Goal: Task Accomplishment & Management: Manage account settings

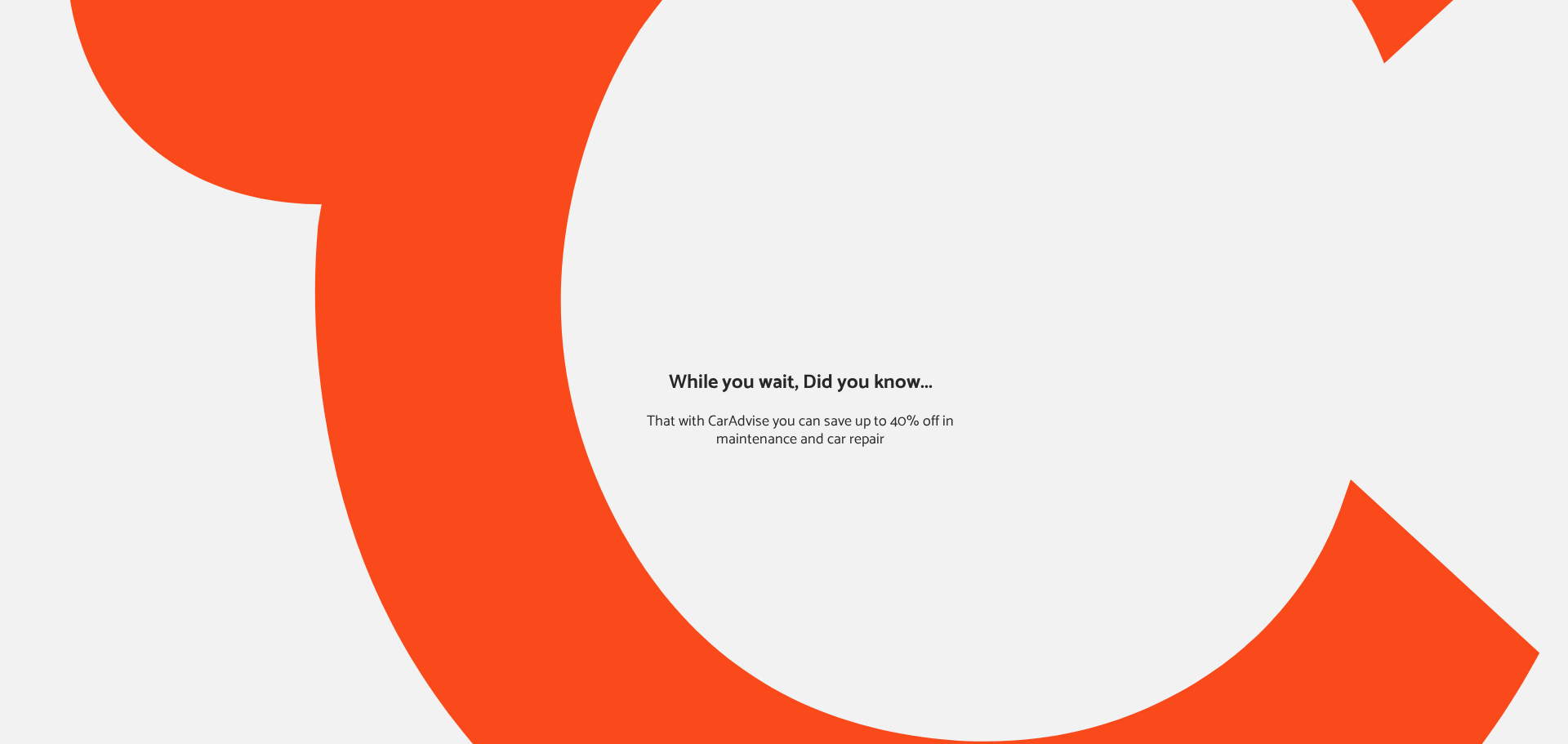
type input "*****"
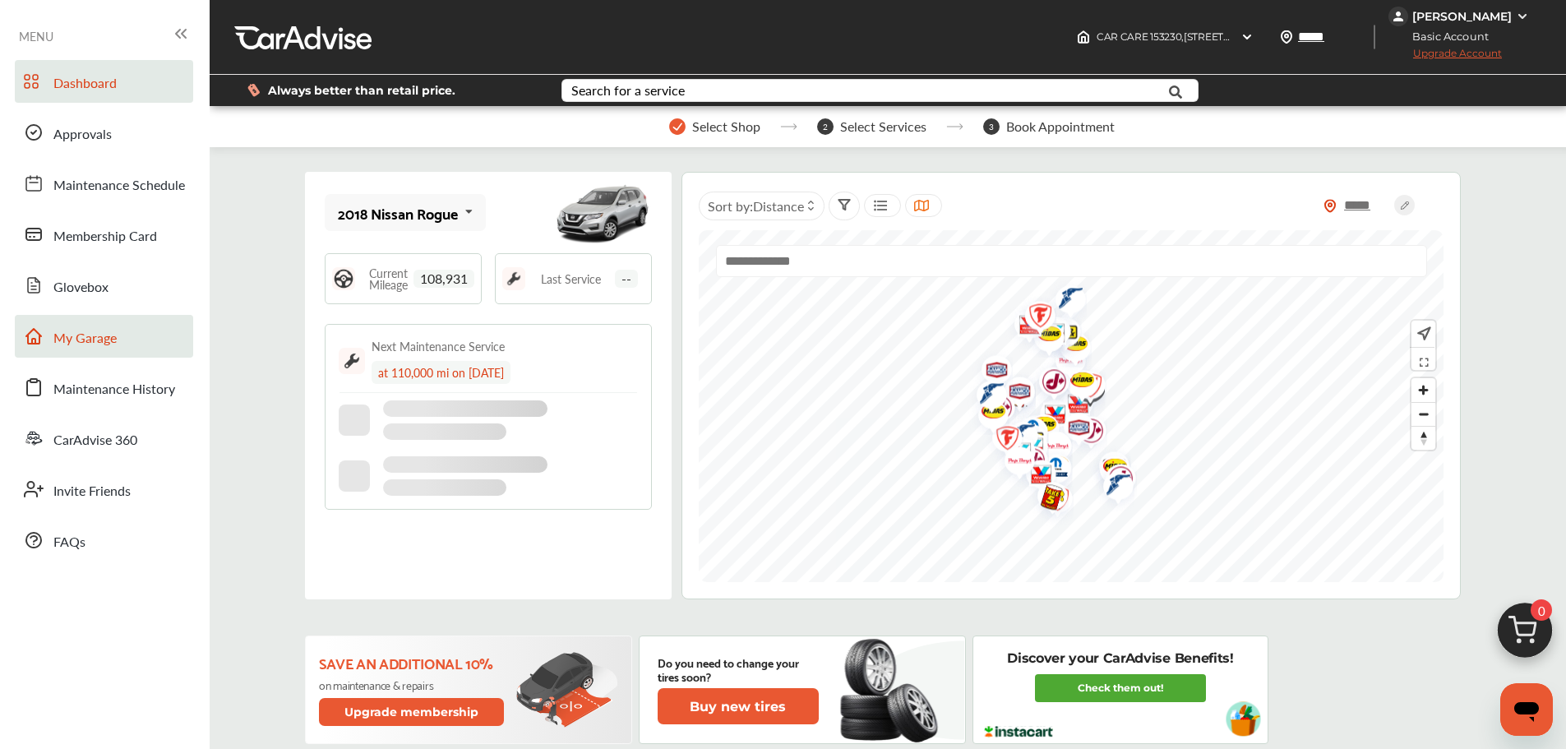
click at [104, 346] on span "My Garage" at bounding box center [84, 338] width 63 height 21
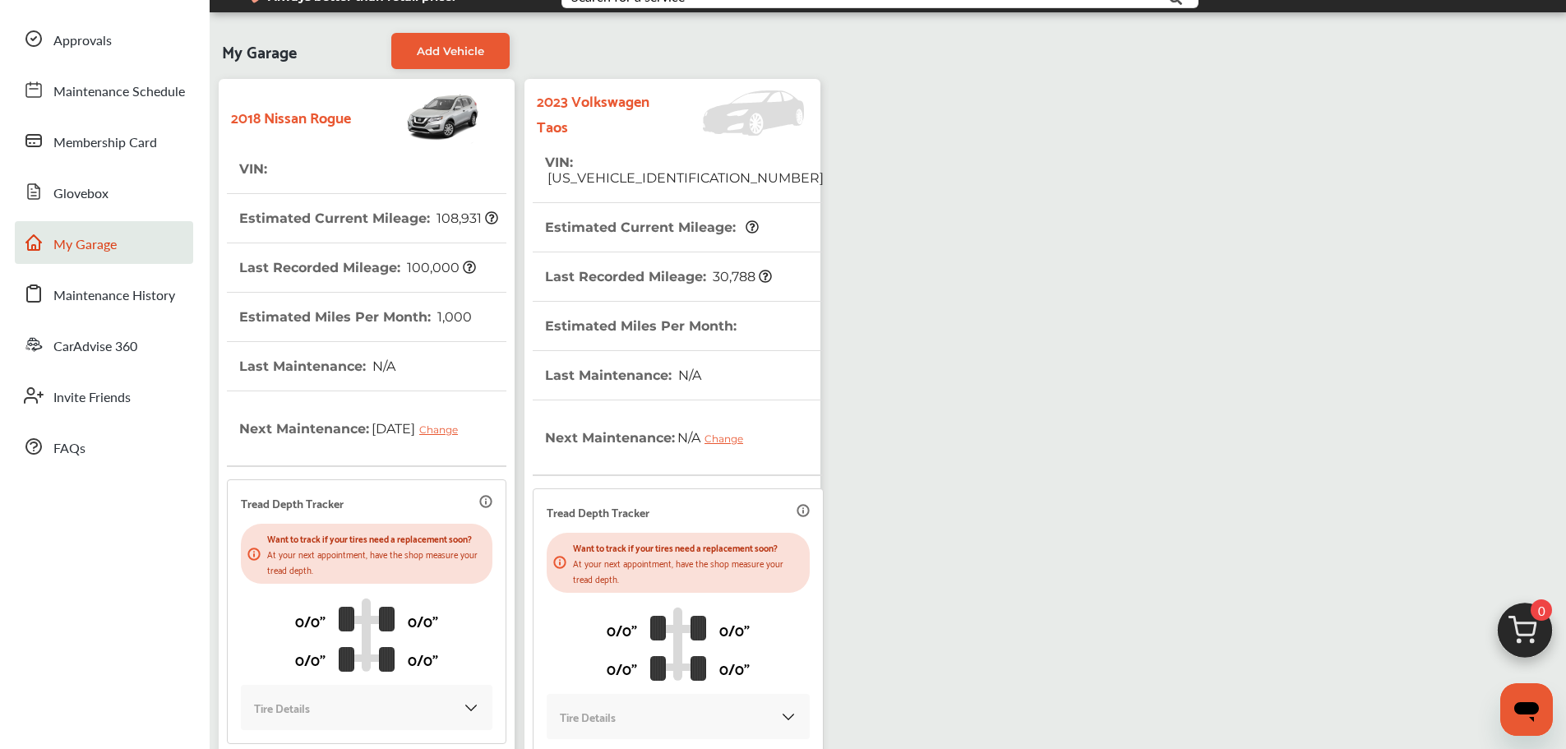
scroll to position [211, 0]
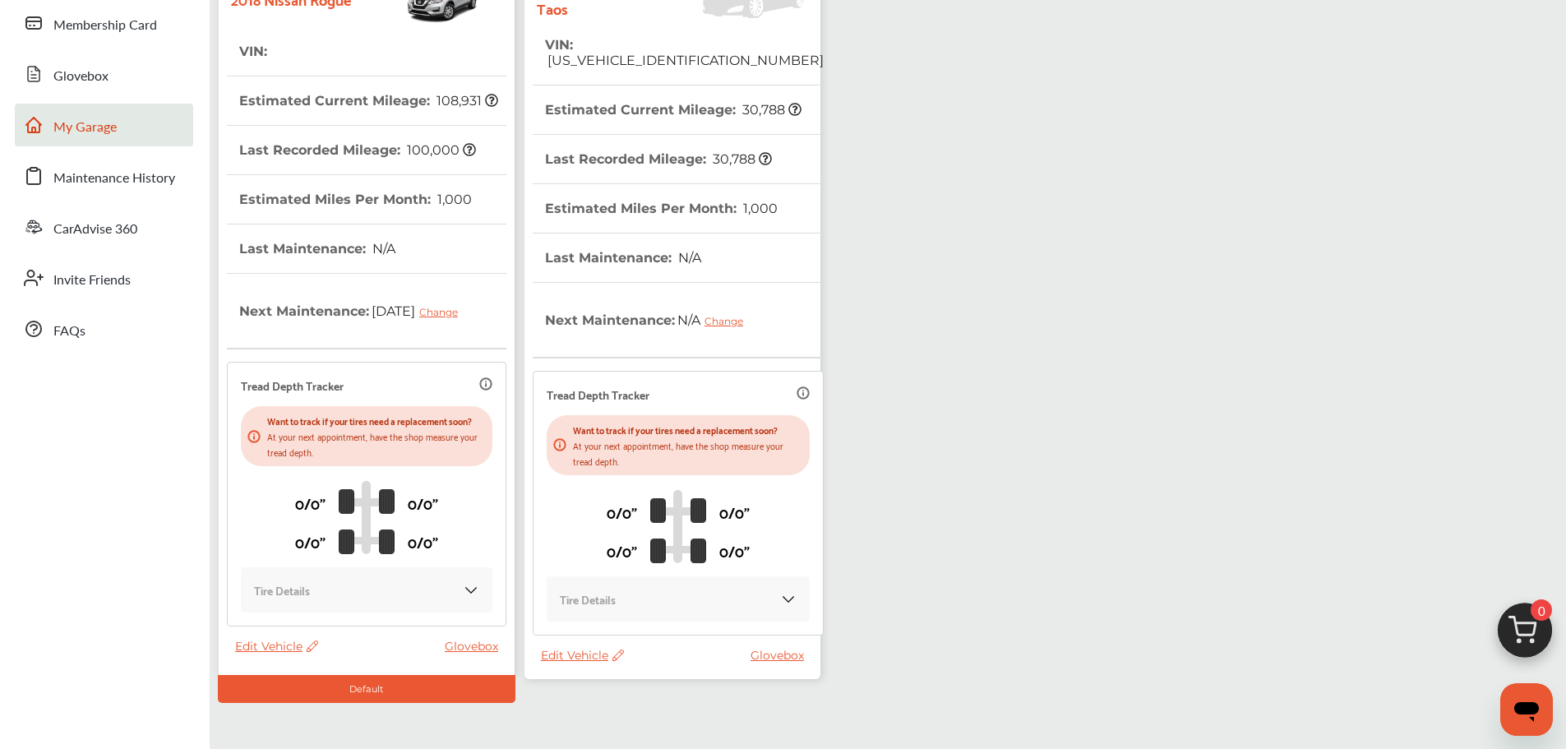
click at [577, 663] on span "Edit Vehicle" at bounding box center [582, 655] width 83 height 15
click at [611, 726] on div "Use this vehicle" at bounding box center [651, 731] width 148 height 25
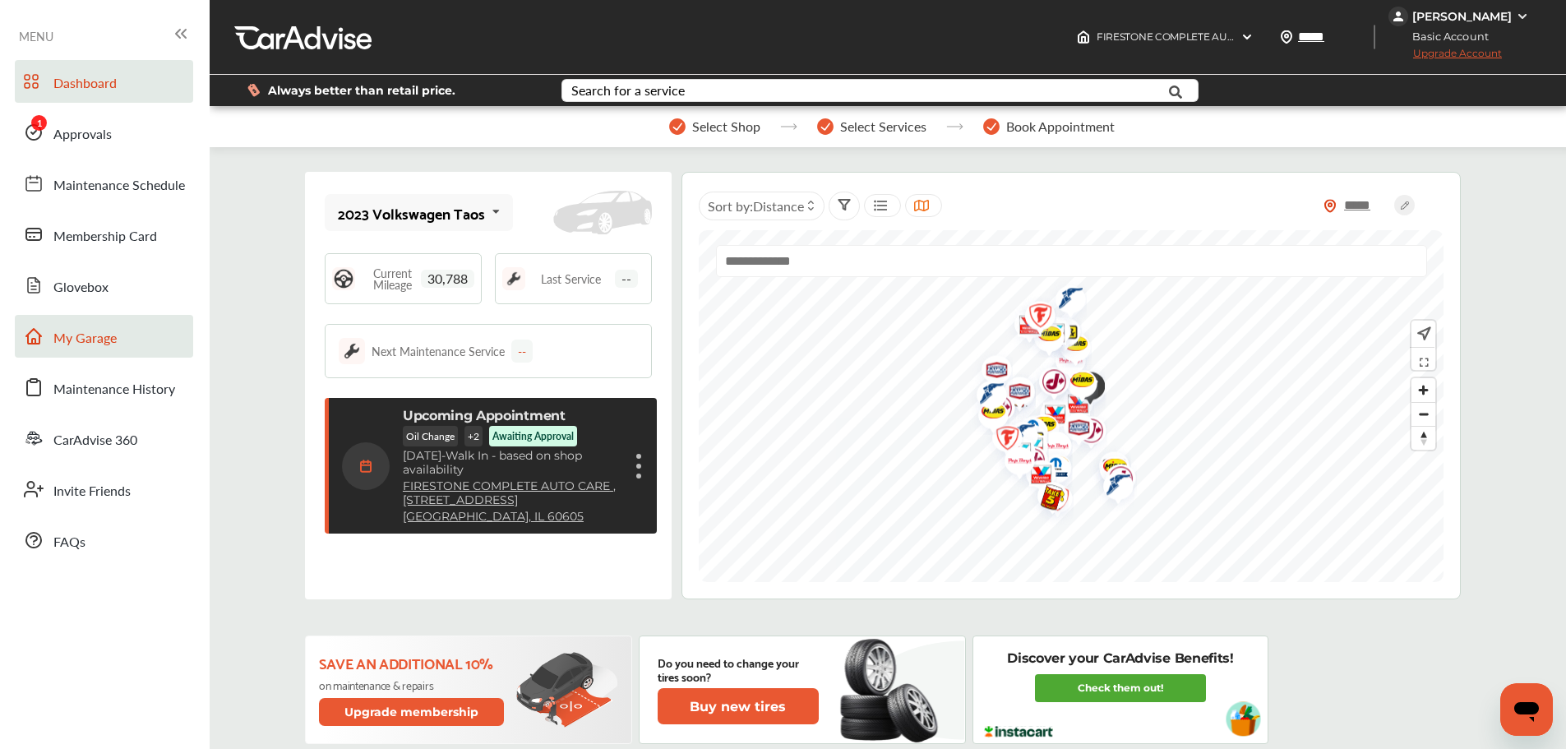
click at [118, 335] on link "My Garage" at bounding box center [104, 336] width 178 height 43
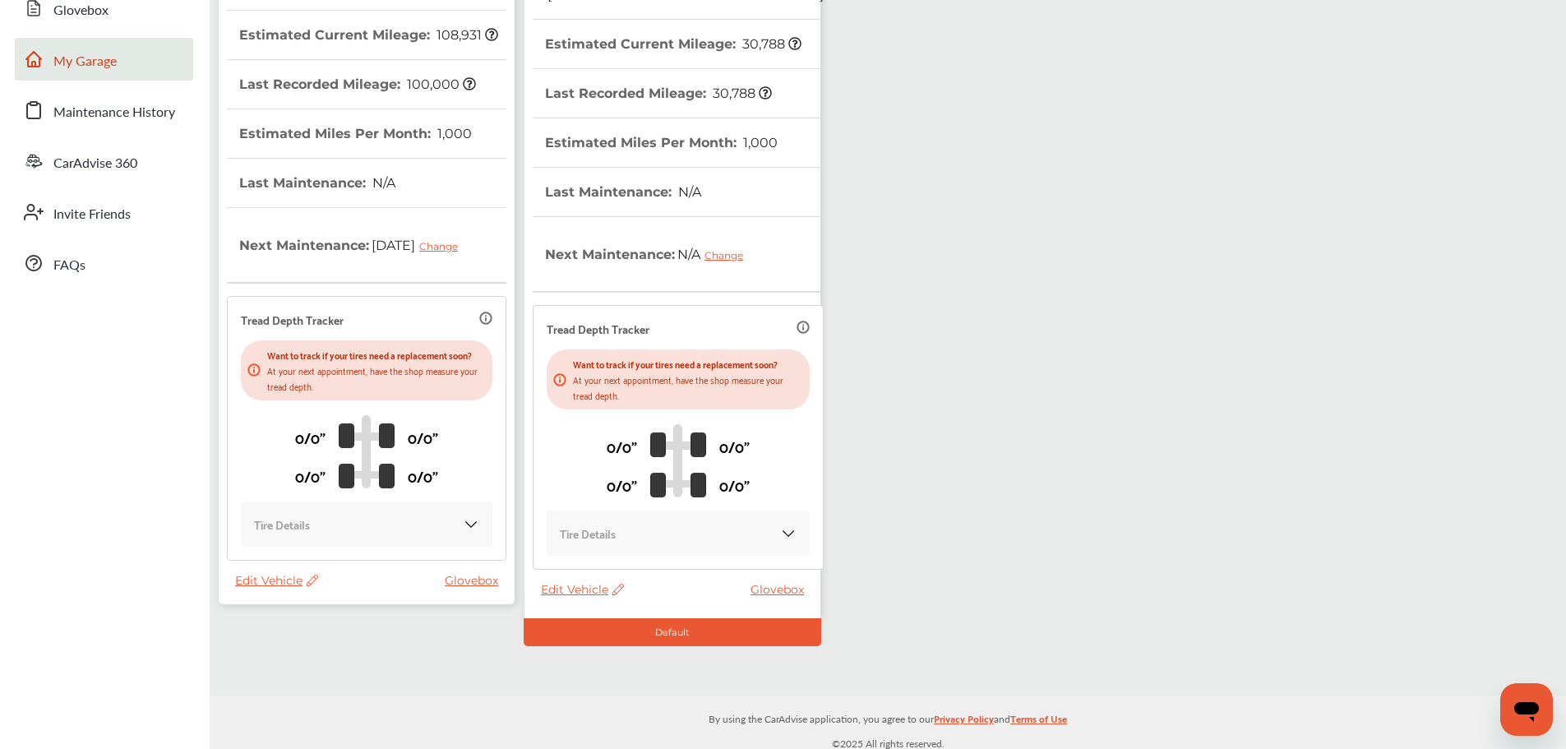
scroll to position [293, 0]
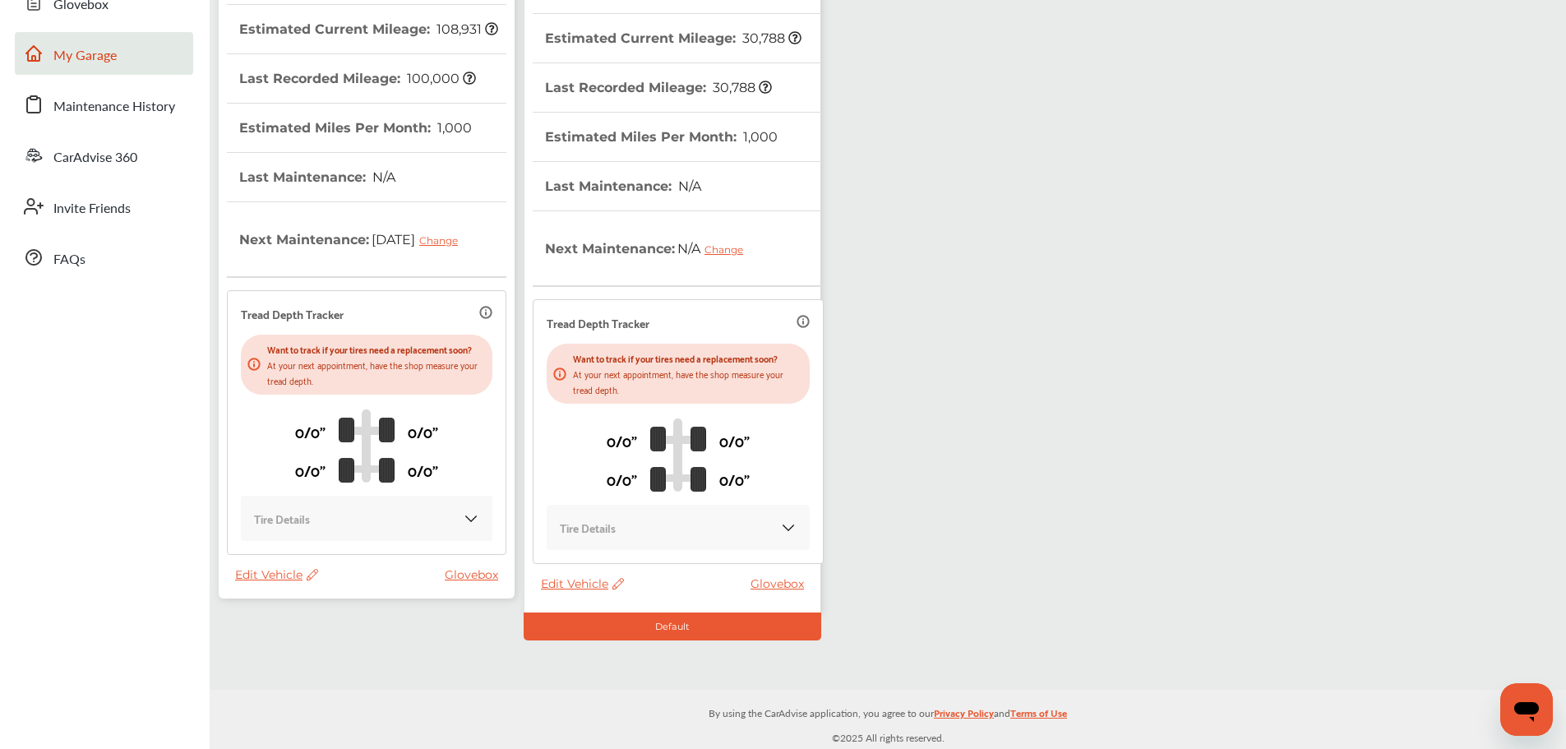
click at [275, 567] on thead "VIN : Estimated Current Mileage : 108,931 Last Recorded Mileage : 100,000 Estim…" at bounding box center [366, 262] width 279 height 612
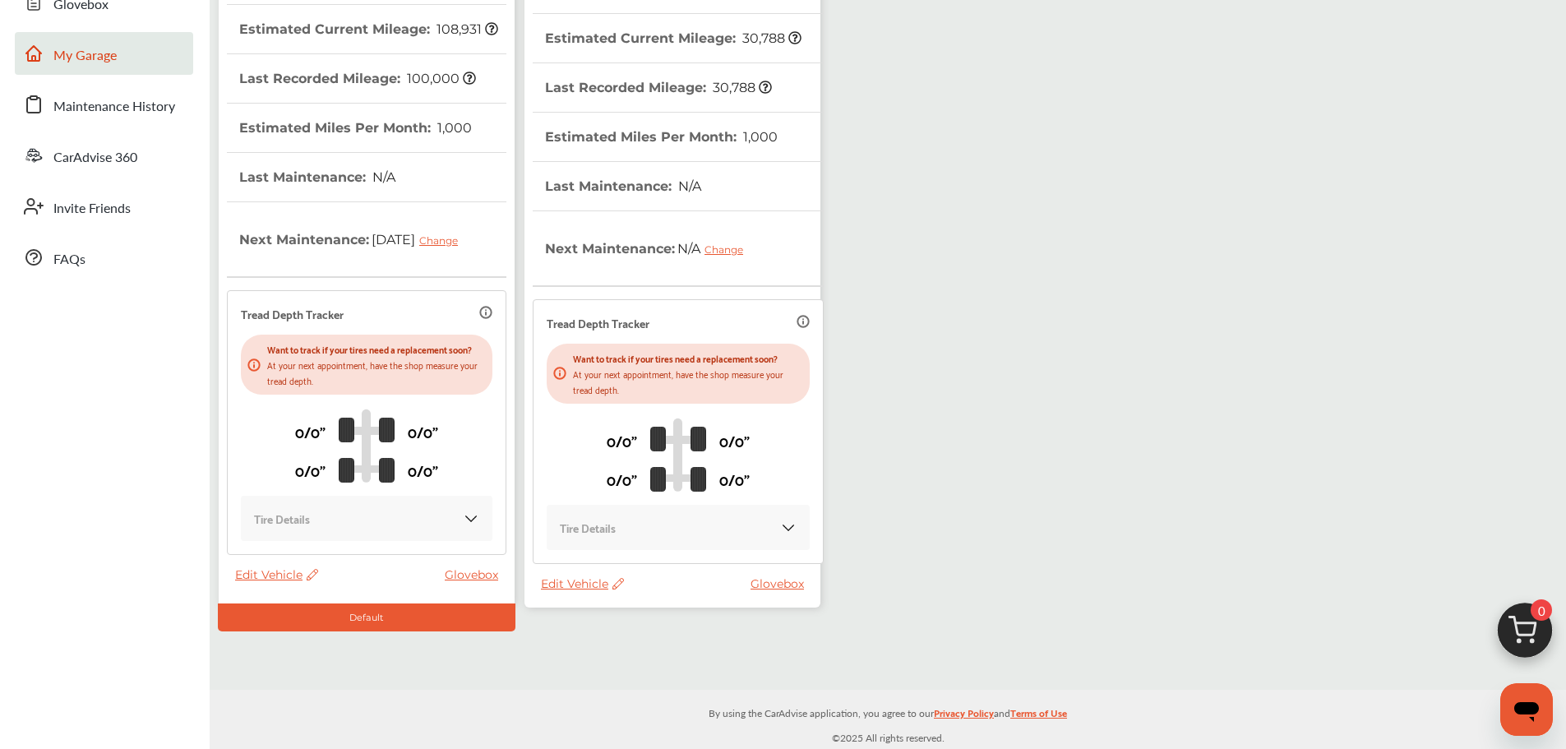
click at [559, 586] on span "Edit Vehicle" at bounding box center [582, 583] width 83 height 15
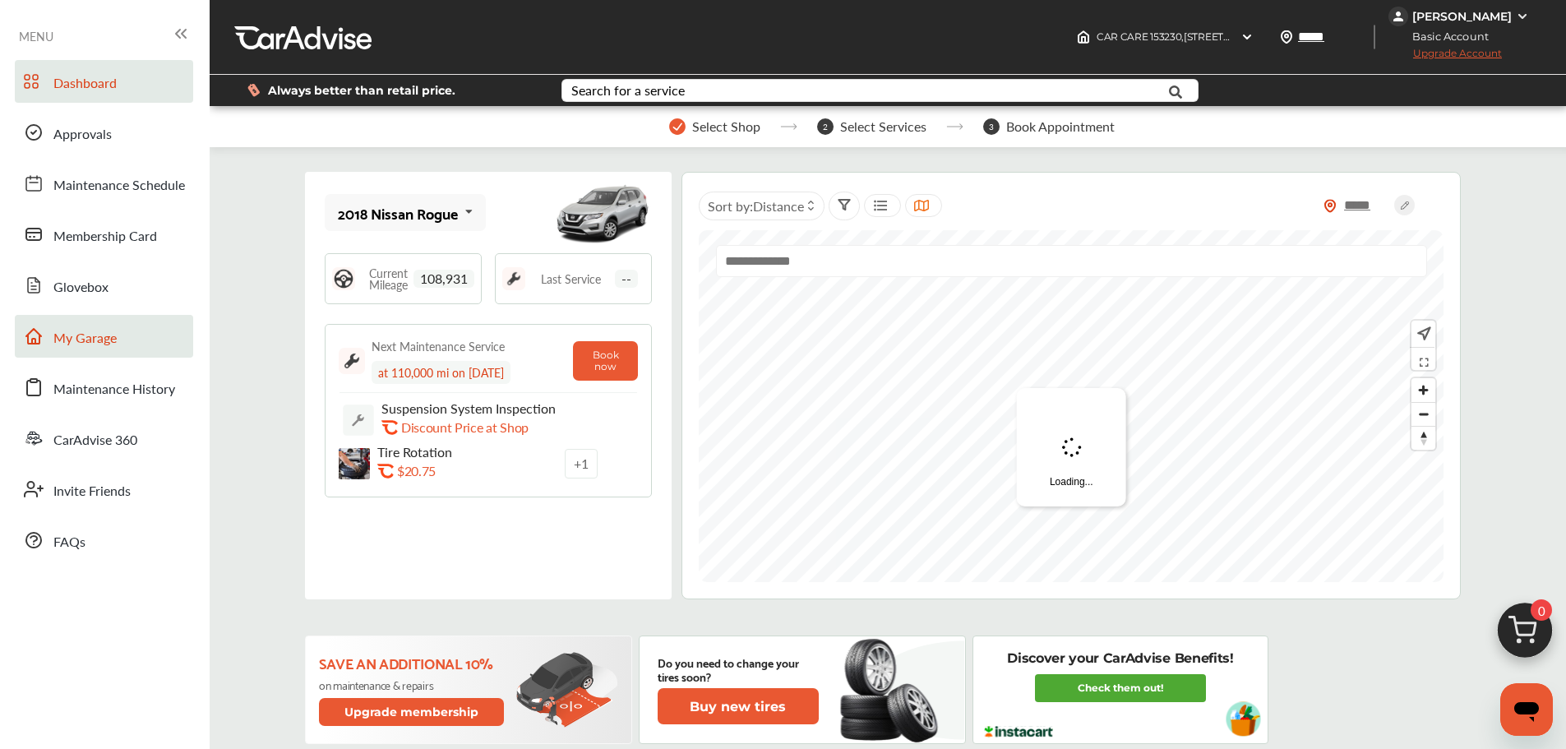
click at [140, 333] on link "My Garage" at bounding box center [104, 336] width 178 height 43
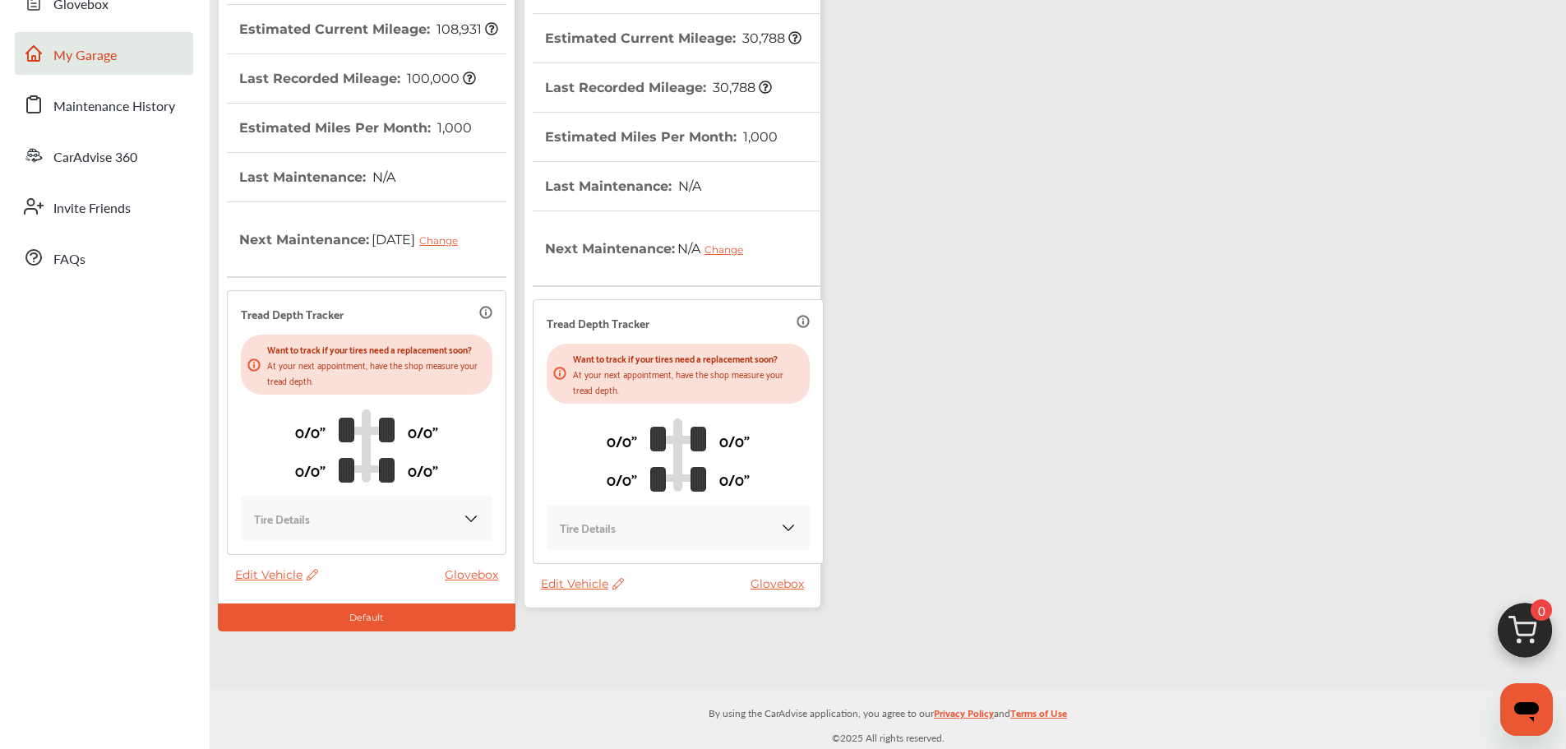
scroll to position [293, 0]
click at [580, 584] on span "Edit Vehicle" at bounding box center [582, 583] width 83 height 15
click at [630, 647] on div "Use this vehicle" at bounding box center [654, 652] width 148 height 25
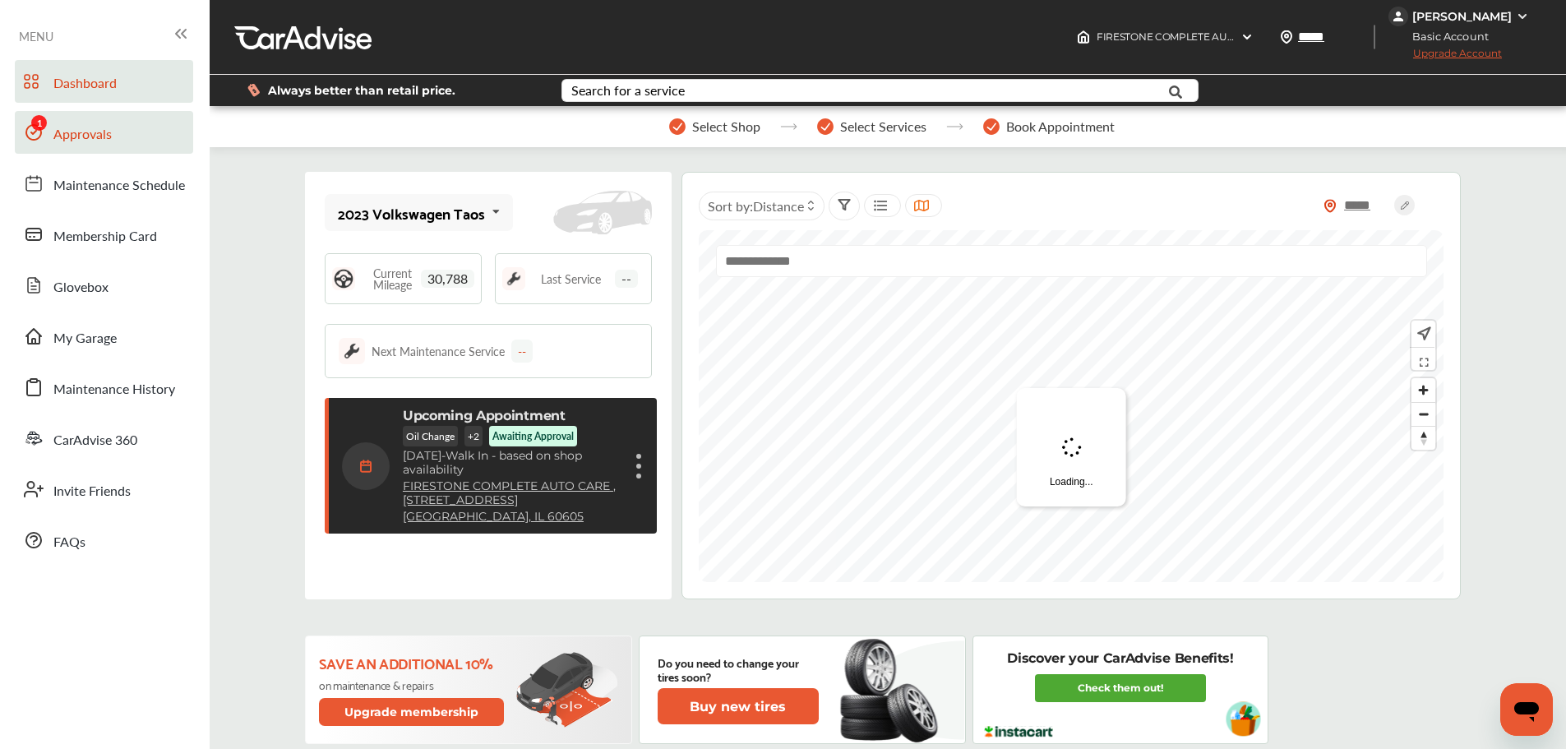
click at [39, 119] on span at bounding box center [34, 132] width 26 height 26
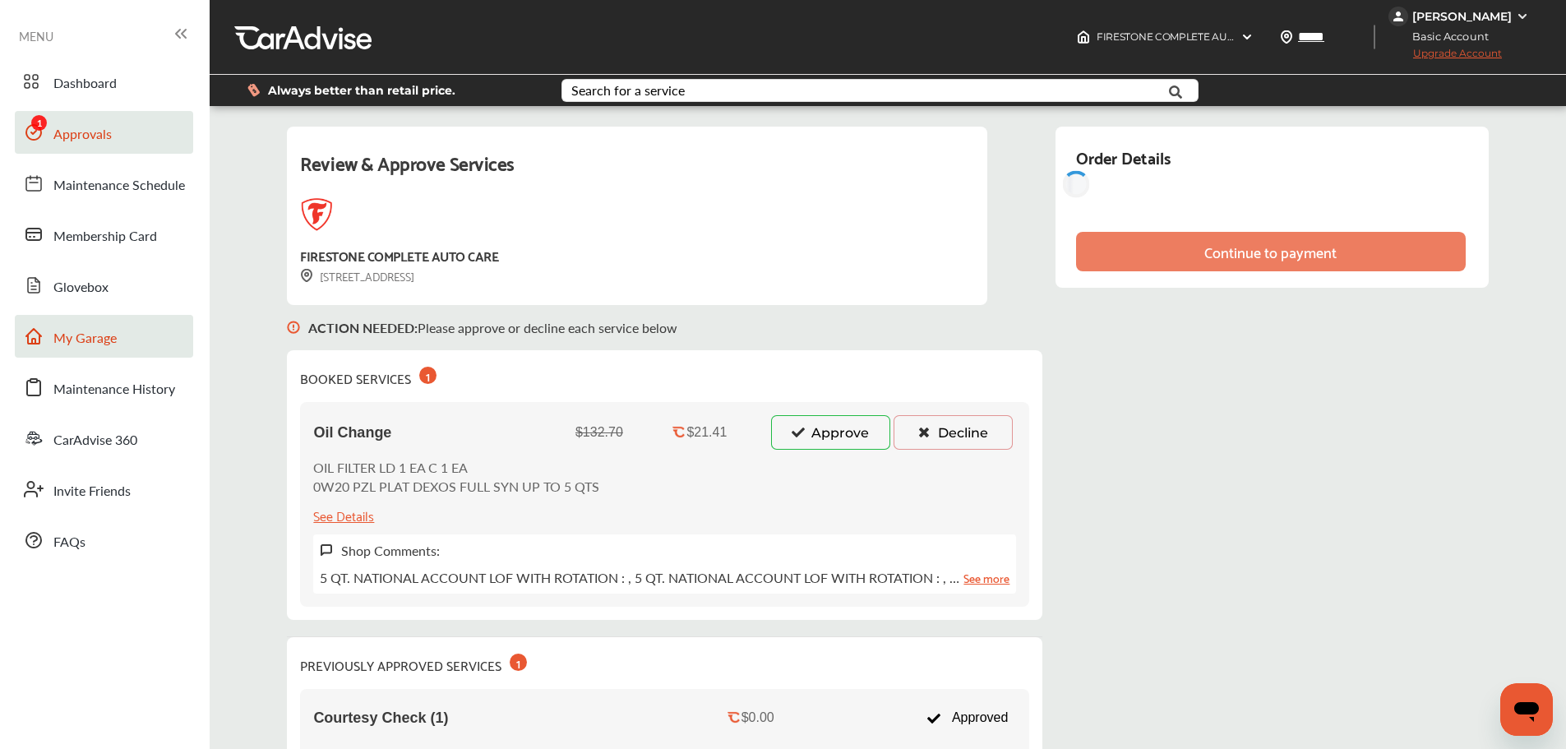
click at [125, 322] on link "My Garage" at bounding box center [104, 336] width 178 height 43
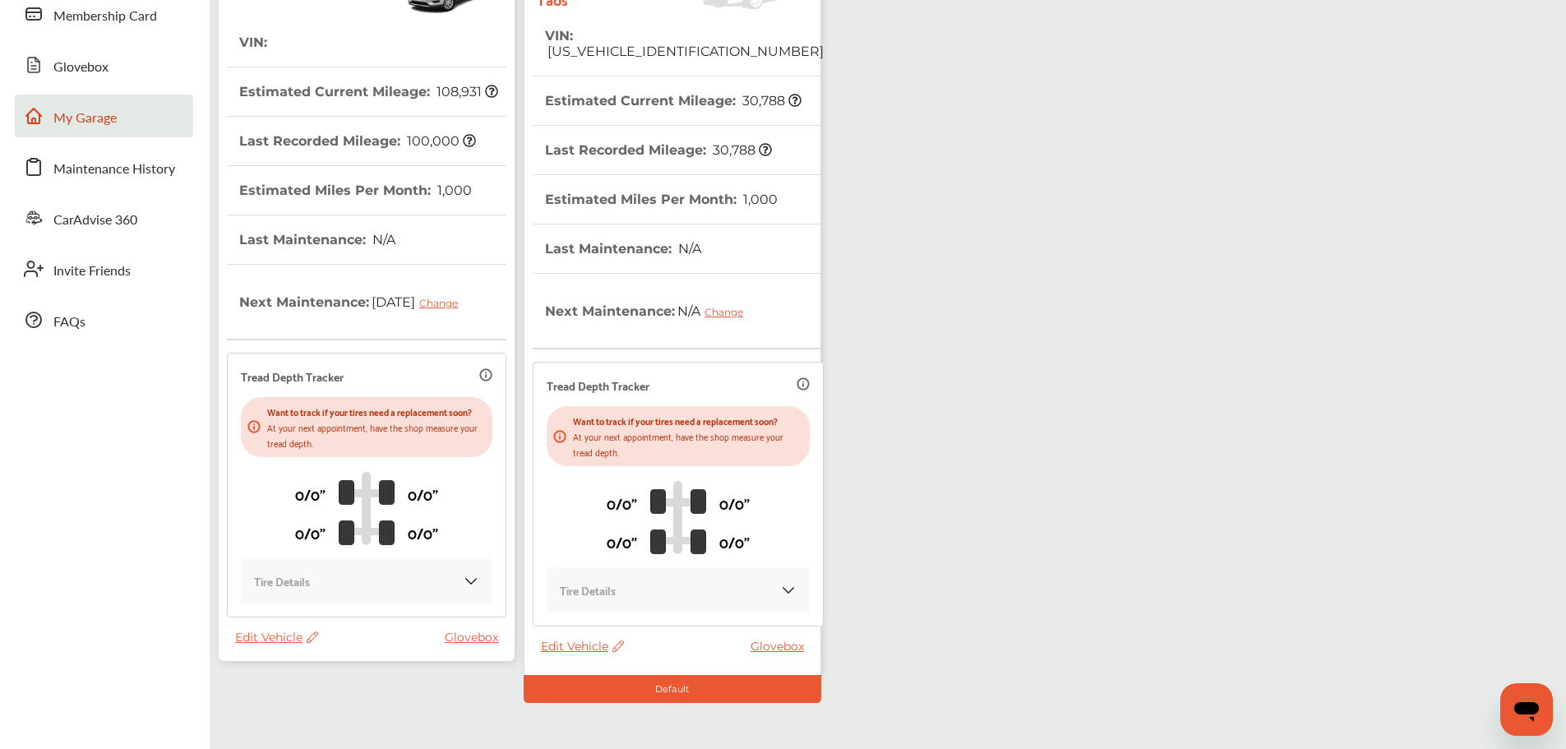
scroll to position [293, 0]
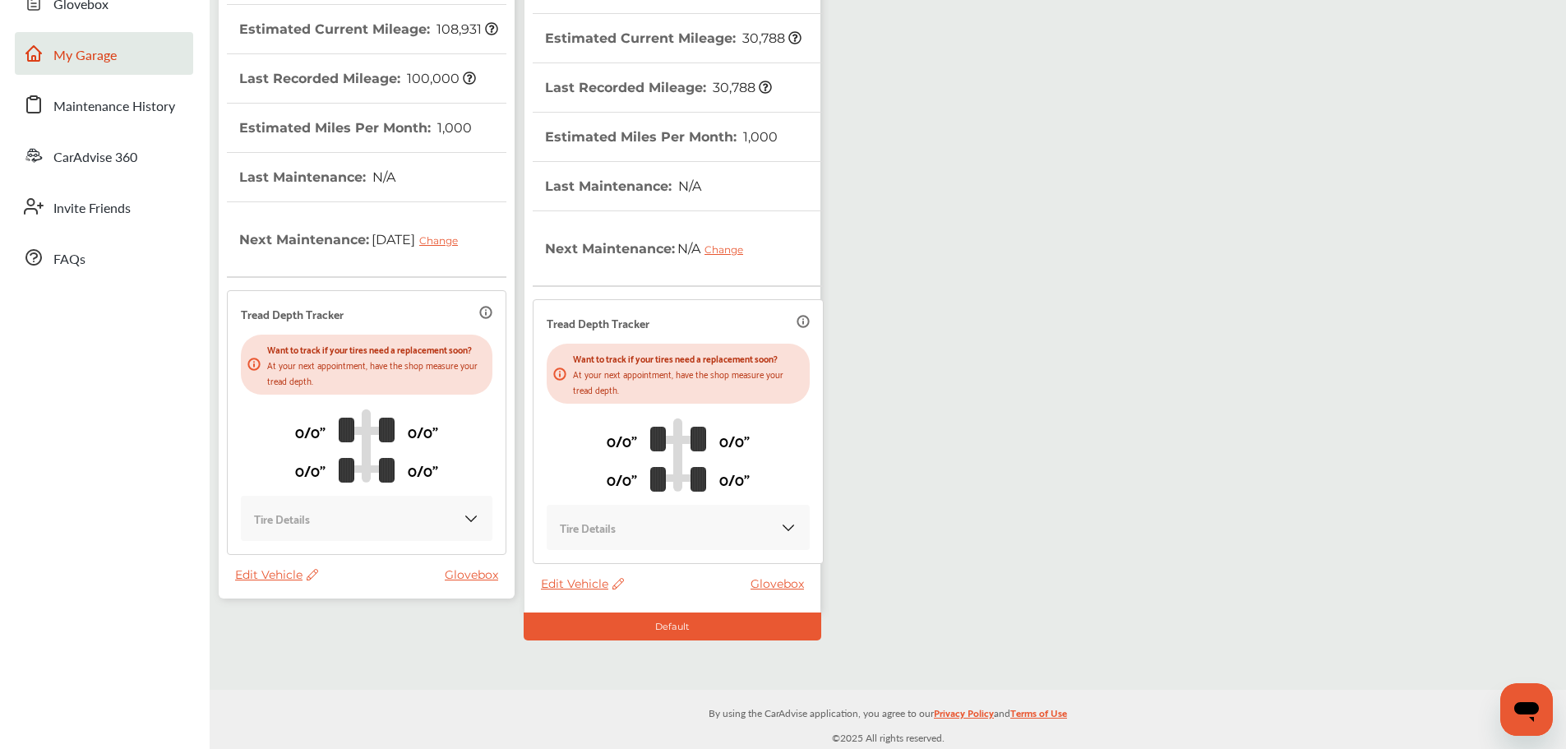
click at [267, 580] on span "Edit Vehicle" at bounding box center [276, 574] width 83 height 15
click at [314, 625] on div "Remove" at bounding box center [341, 622] width 148 height 25
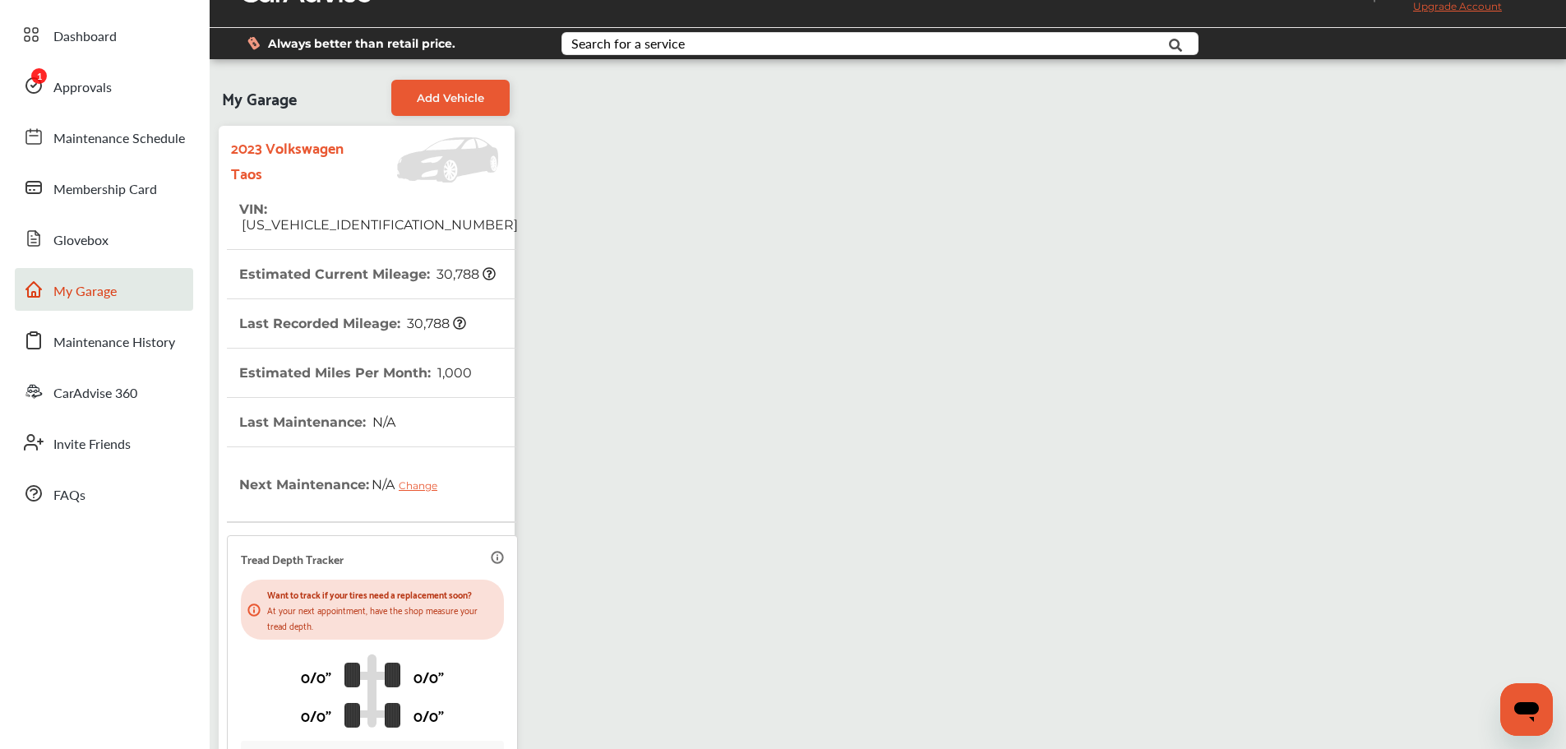
scroll to position [0, 0]
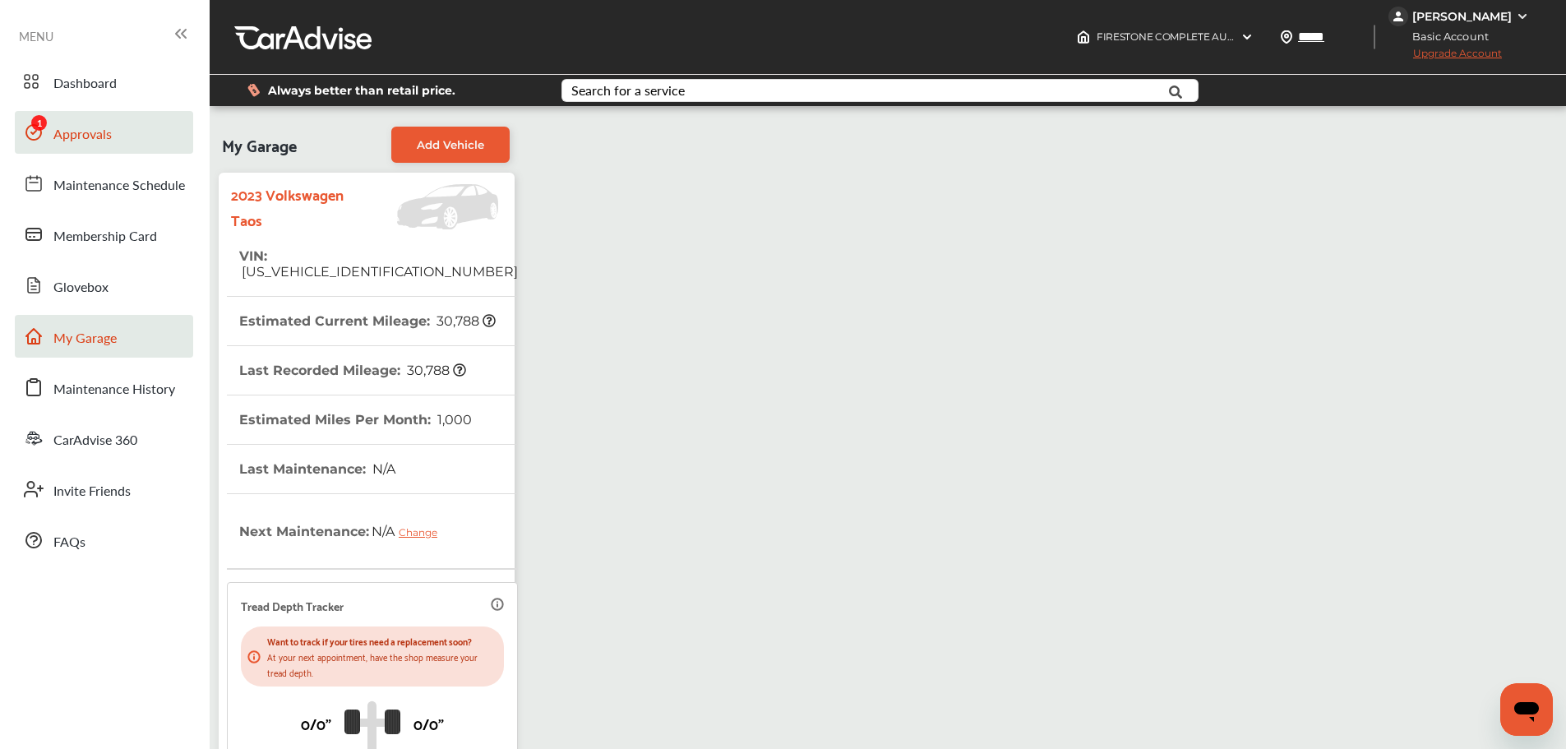
click at [84, 114] on link "Approvals" at bounding box center [104, 132] width 178 height 43
